Goal: Check status: Check status

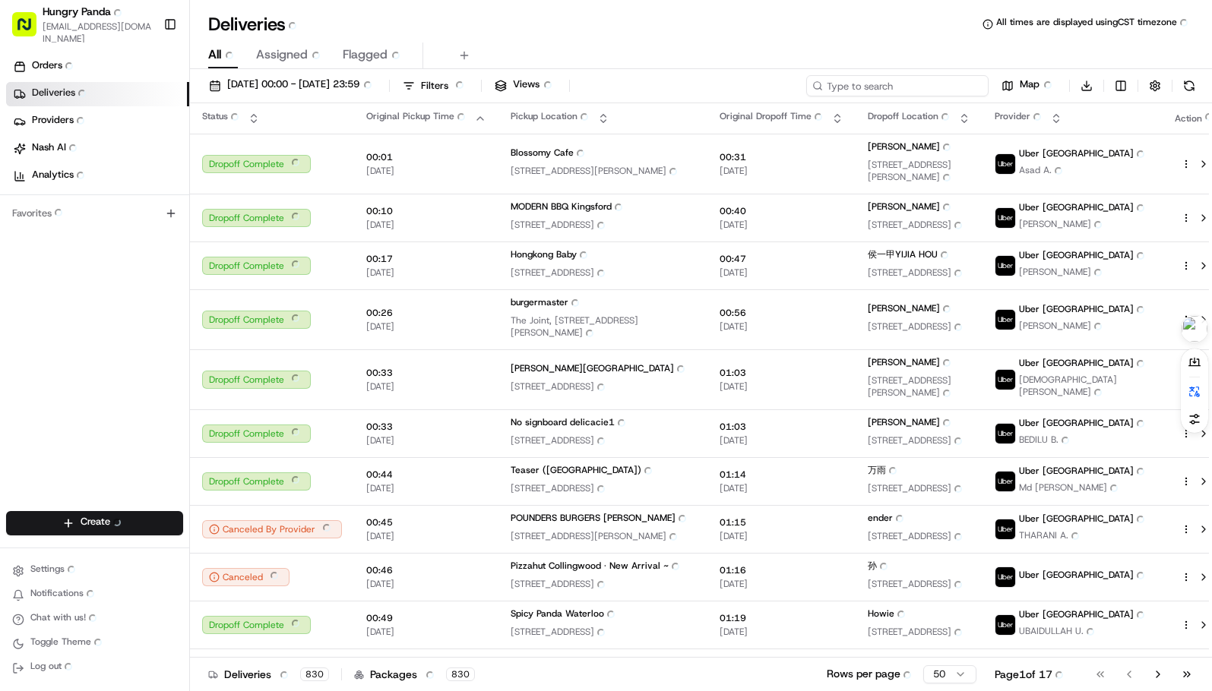
click at [918, 84] on input at bounding box center [897, 85] width 182 height 21
paste input "9609419575752777481130"
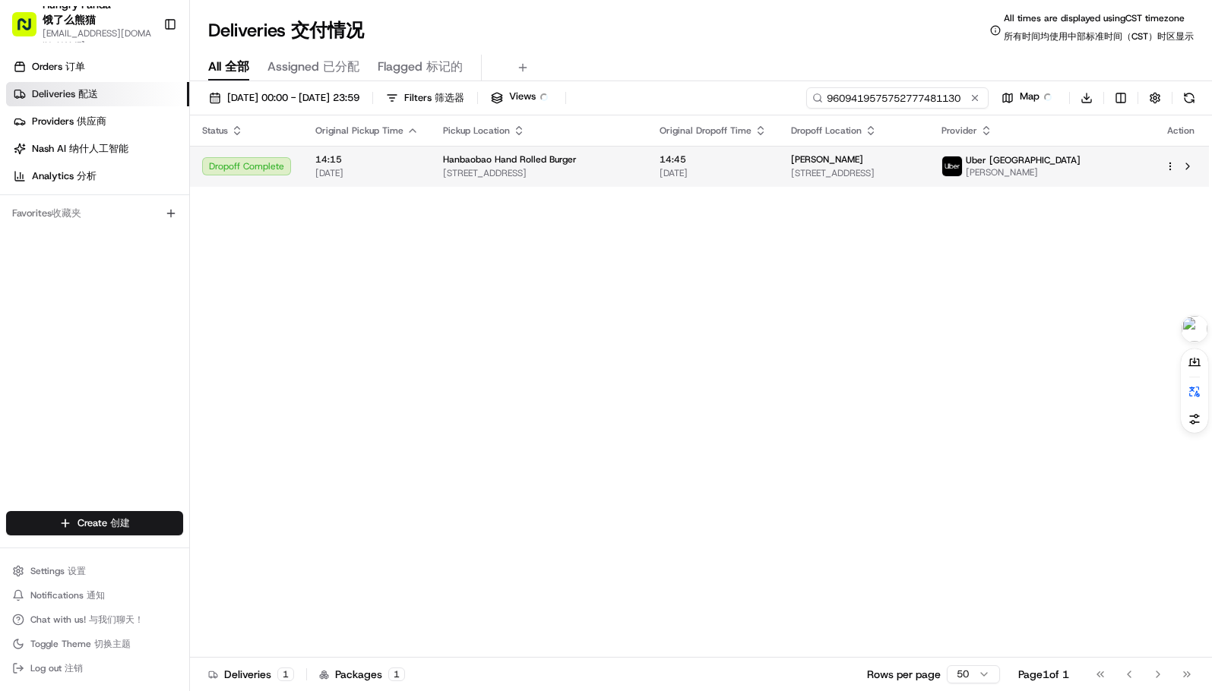
type input "9609419575752777481130"
click at [647, 166] on td "Hanbaobao Hand Rolled Burger [STREET_ADDRESS]" at bounding box center [539, 166] width 216 height 41
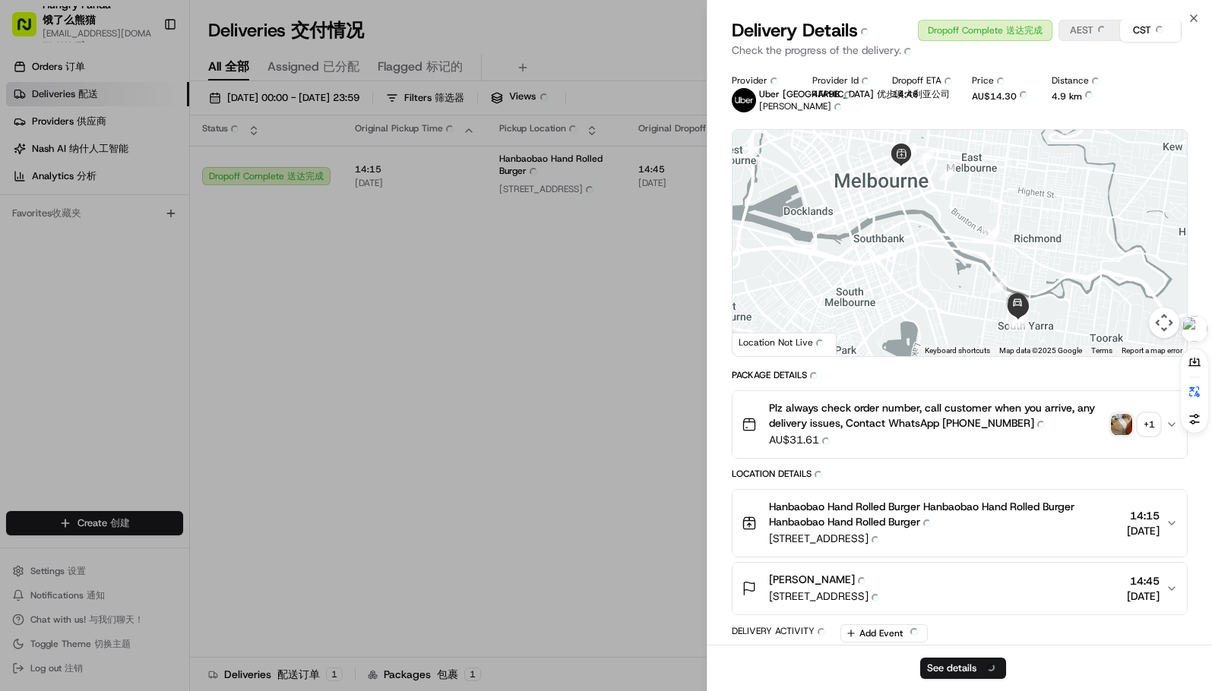
click at [1122, 425] on img "button" at bounding box center [1121, 424] width 21 height 21
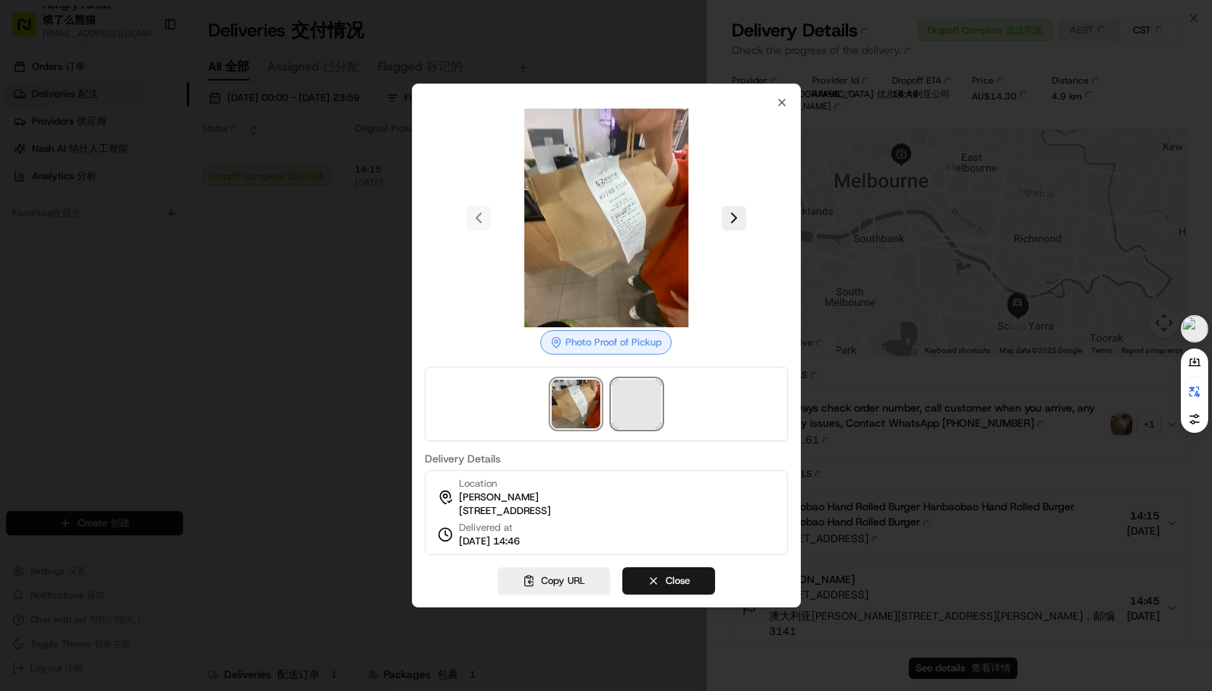
click at [624, 407] on span at bounding box center [636, 404] width 49 height 49
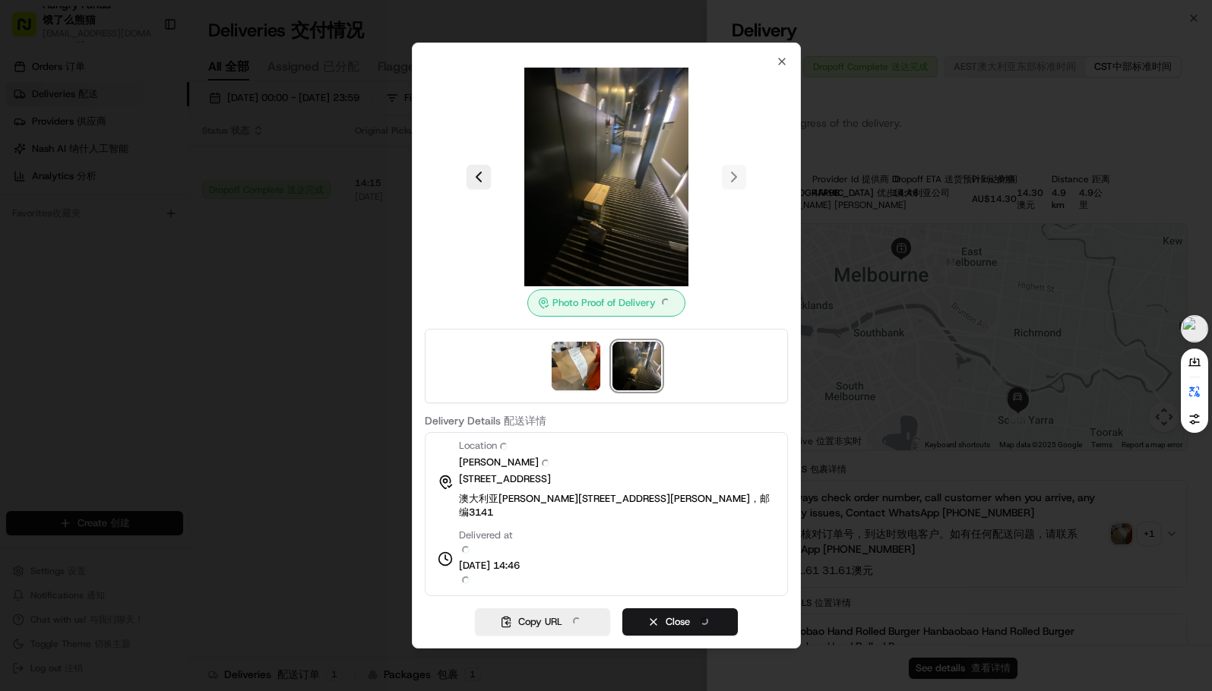
click at [309, 410] on div at bounding box center [606, 345] width 1212 height 691
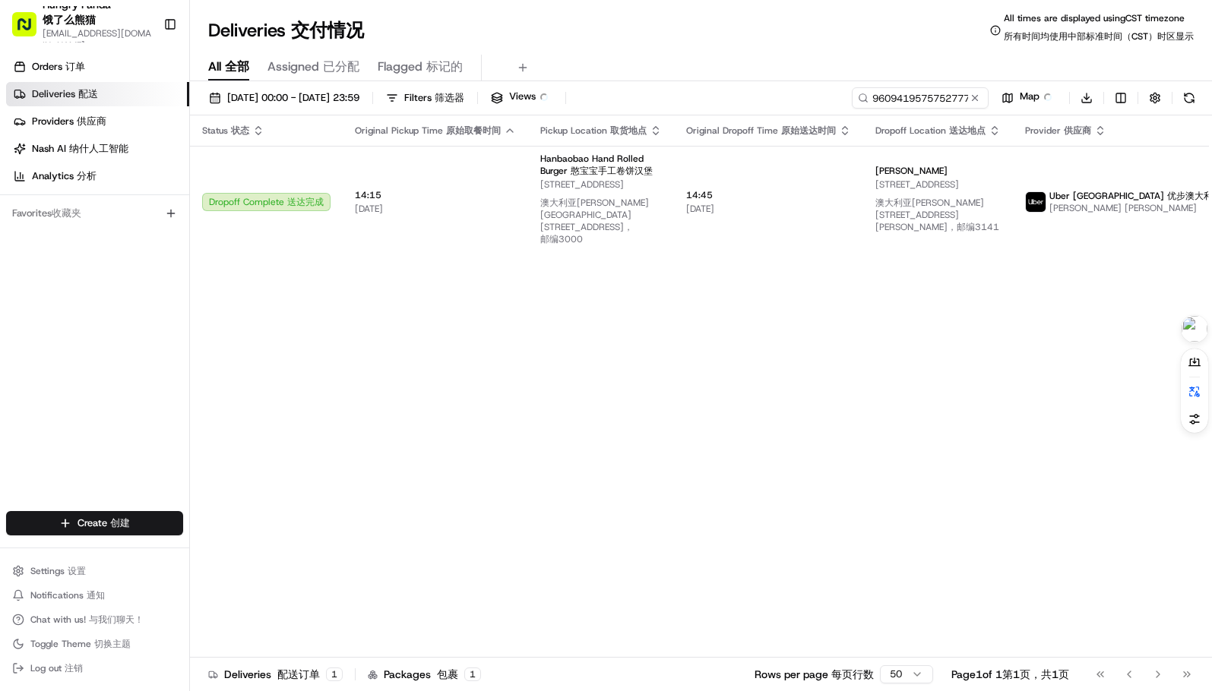
drag, startPoint x: 555, startPoint y: 675, endPoint x: 512, endPoint y: 557, distance: 125.9
drag, startPoint x: 504, startPoint y: 548, endPoint x: 485, endPoint y: 492, distance: 59.6
click at [504, 548] on div "Status Status 状态 Original Pickup Time Original Pickup Time 原始取餐时间 Pickup Locati…" at bounding box center [756, 392] width 1132 height 555
